Goal: Check status: Check status

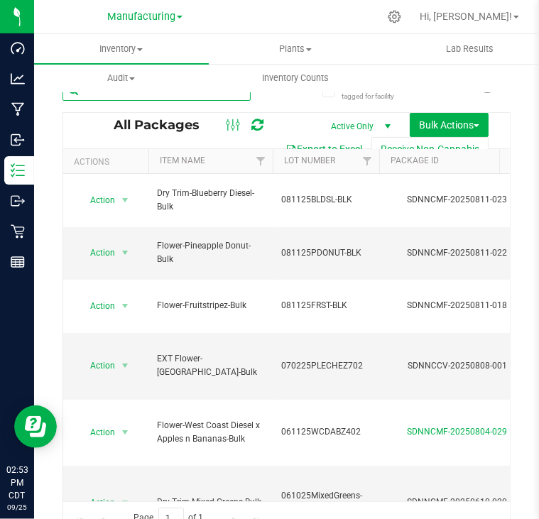
click at [220, 95] on input "text" at bounding box center [156, 90] width 188 height 21
paste input "SDNNCMF-20250917-019"
type input "SDNNCMF-20250917-019"
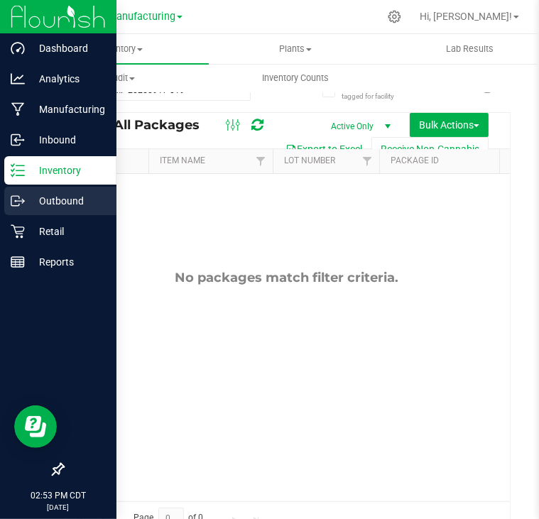
click at [62, 199] on p "Outbound" at bounding box center [67, 200] width 85 height 17
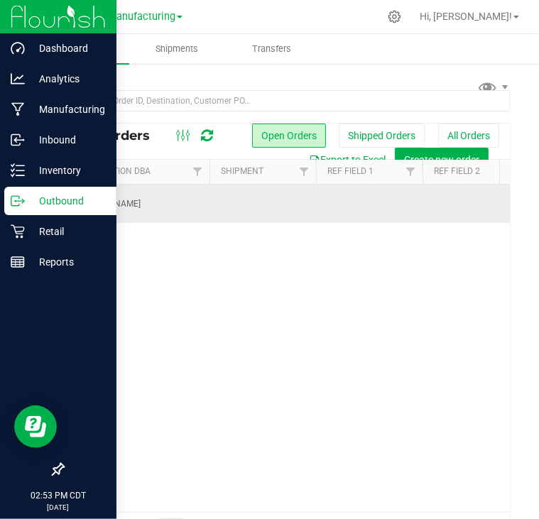
scroll to position [0, 589]
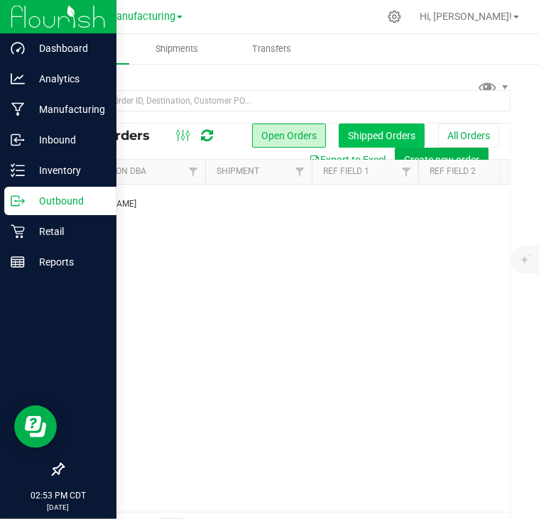
click at [372, 132] on button "Shipped Orders" at bounding box center [382, 136] width 86 height 24
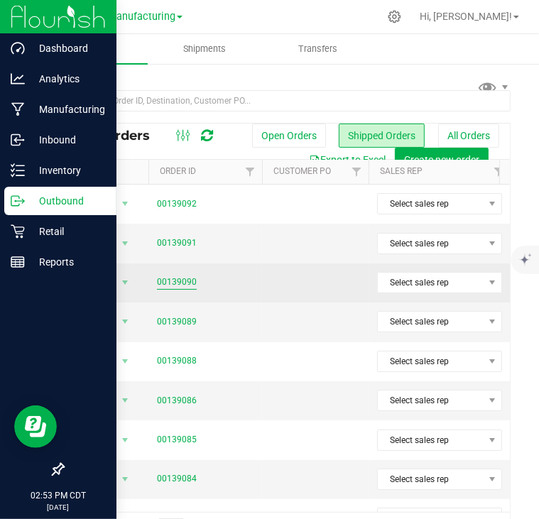
click at [187, 279] on link "00139090" at bounding box center [177, 281] width 40 height 13
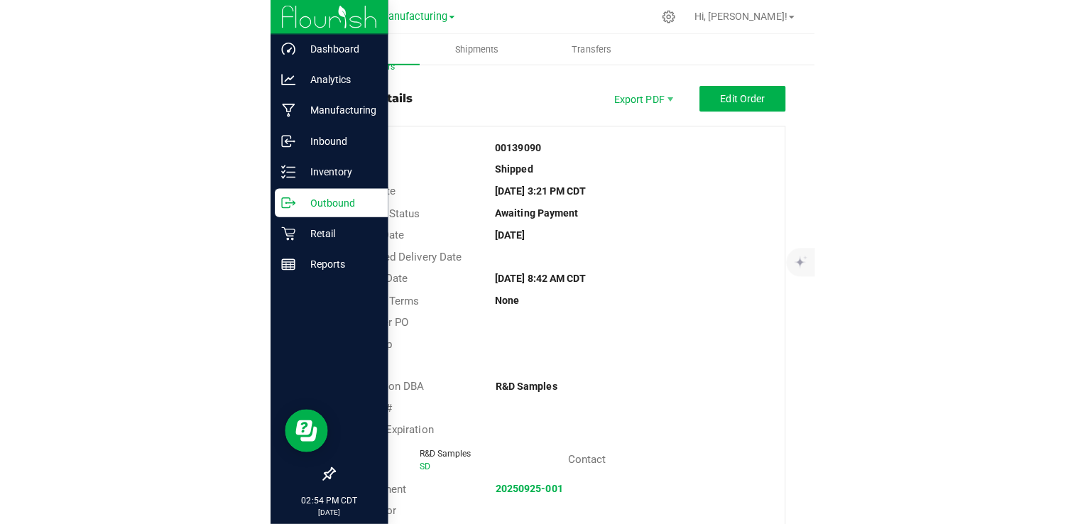
scroll to position [17, 0]
